Goal: Navigation & Orientation: Find specific page/section

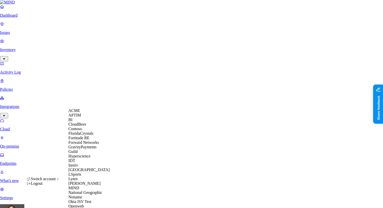
click at [83, 145] on span "Forward Networks" at bounding box center [83, 142] width 30 height 4
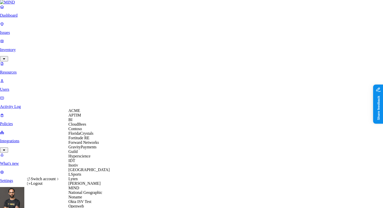
click at [83, 113] on div "ACME" at bounding box center [92, 111] width 49 height 5
